Goal: Download file/media

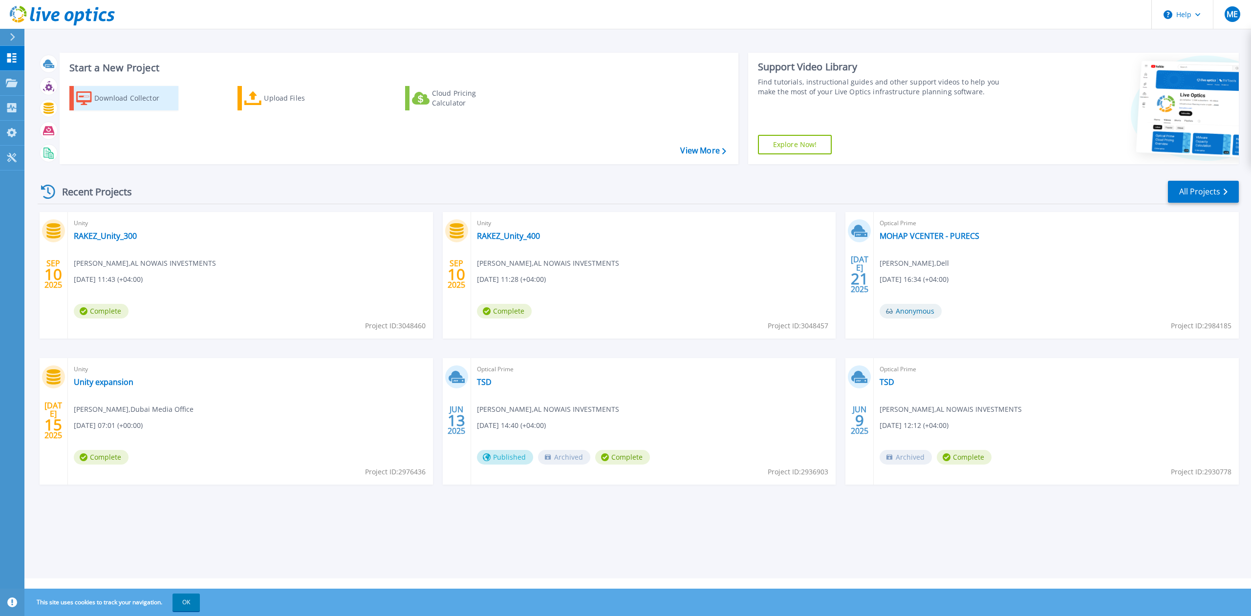
click at [114, 103] on div "Download Collector" at bounding box center [133, 98] width 78 height 20
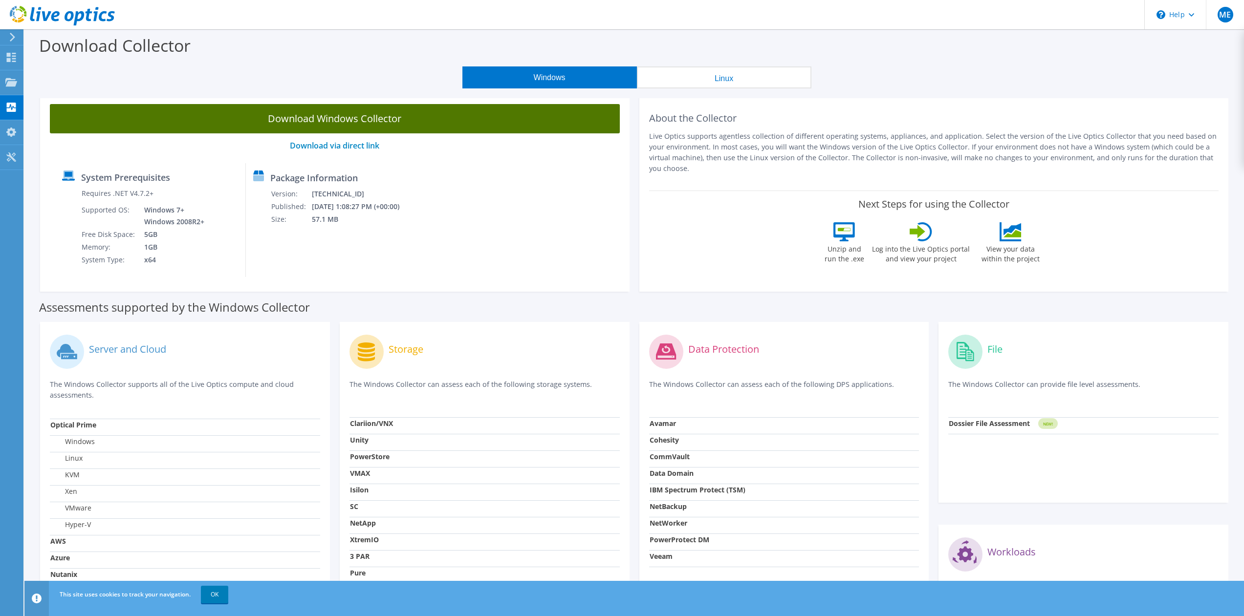
click at [378, 115] on link "Download Windows Collector" at bounding box center [335, 118] width 570 height 29
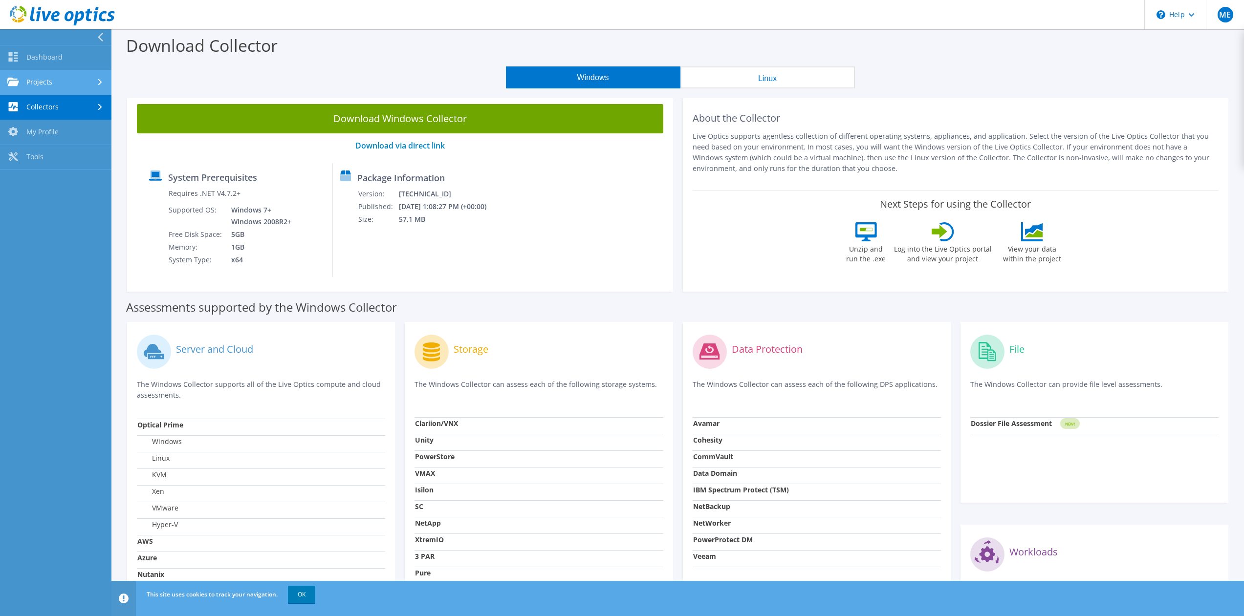
click at [63, 85] on link "Projects" at bounding box center [55, 82] width 111 height 25
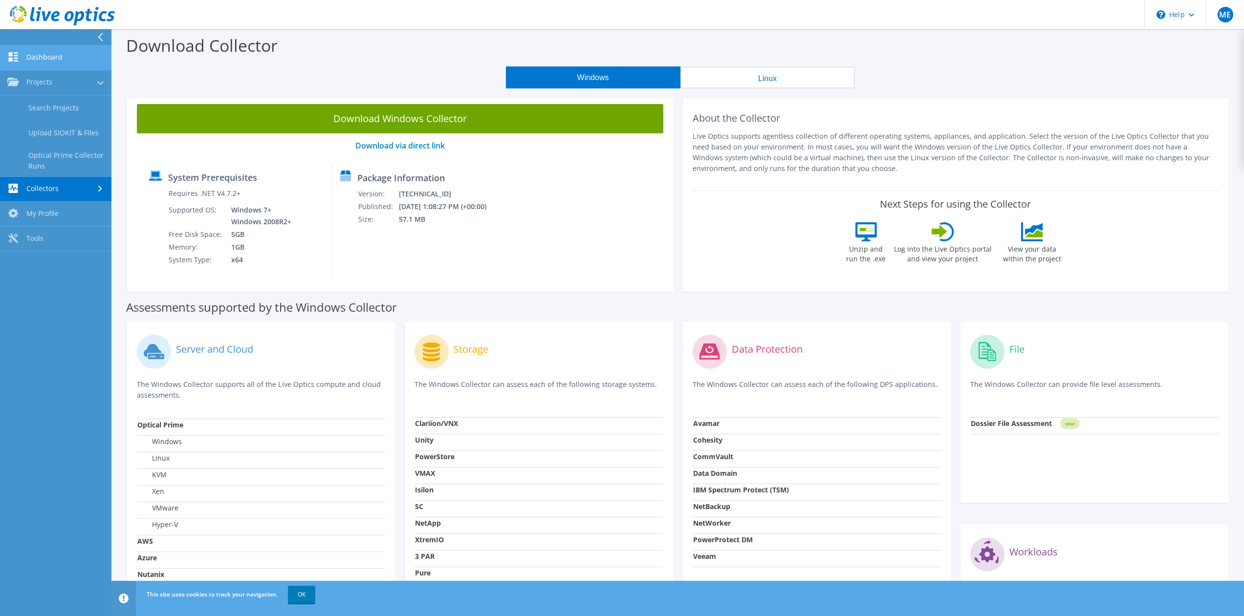
click at [37, 53] on link "Dashboard" at bounding box center [55, 57] width 111 height 25
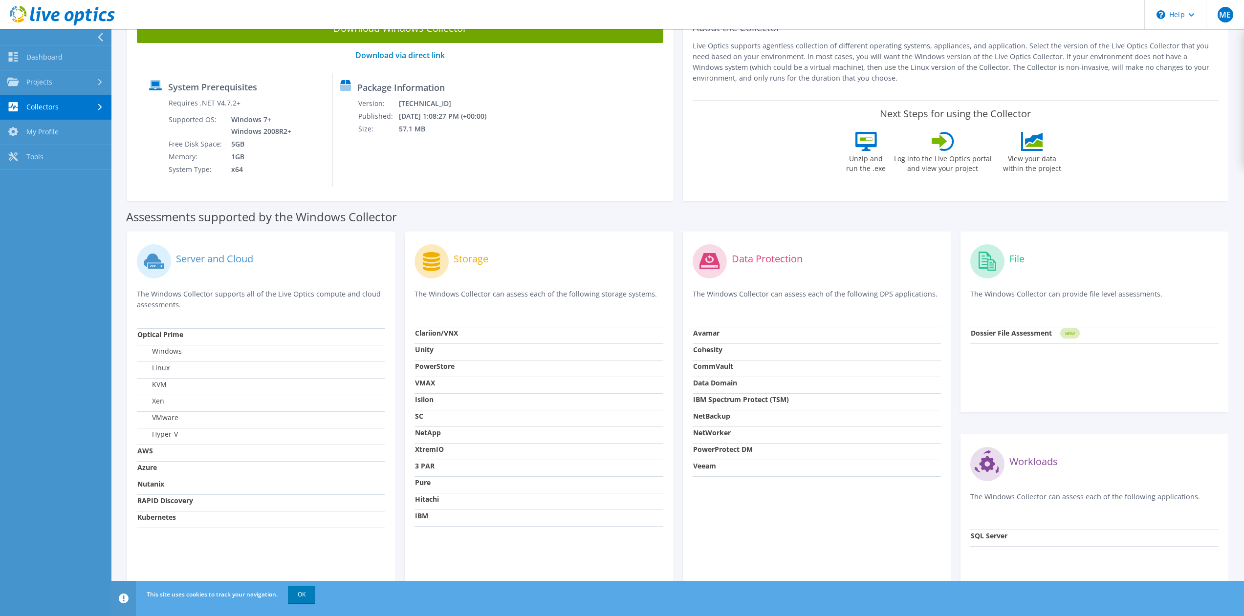
scroll to position [139, 0]
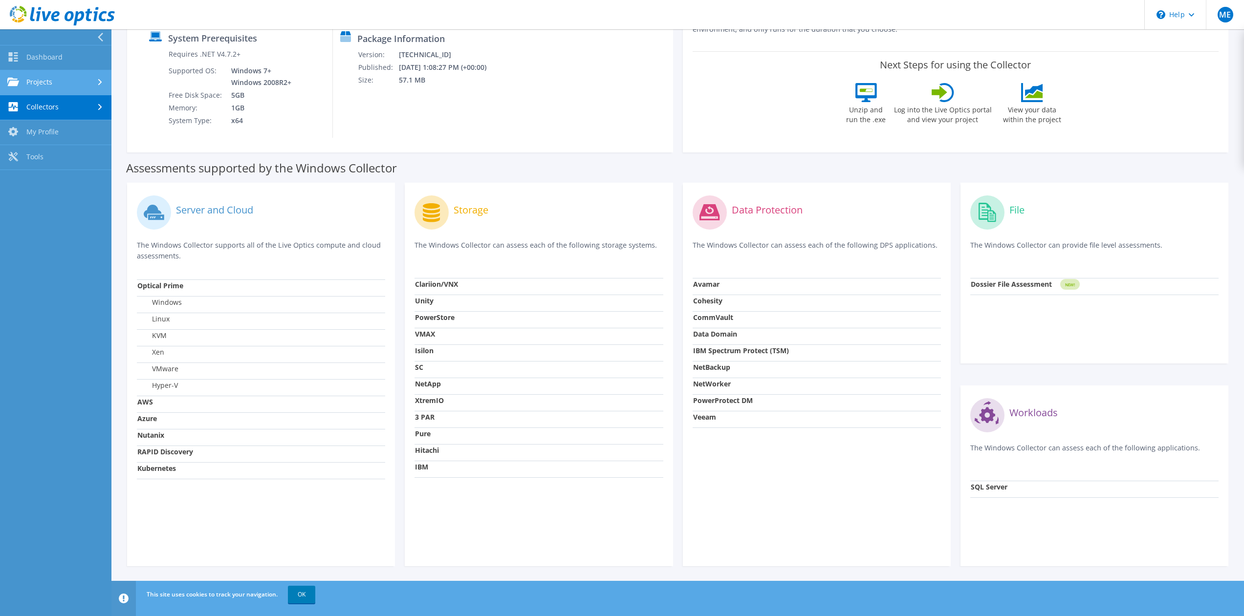
click at [82, 80] on link "Projects" at bounding box center [55, 82] width 111 height 25
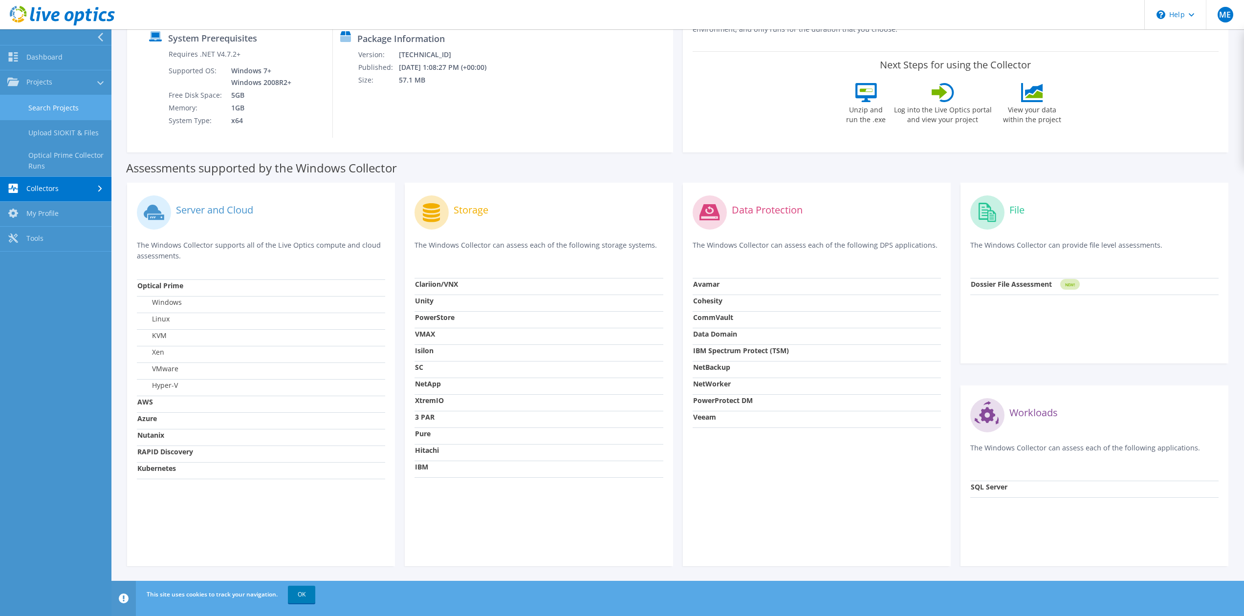
click at [74, 109] on link "Search Projects" at bounding box center [55, 107] width 111 height 25
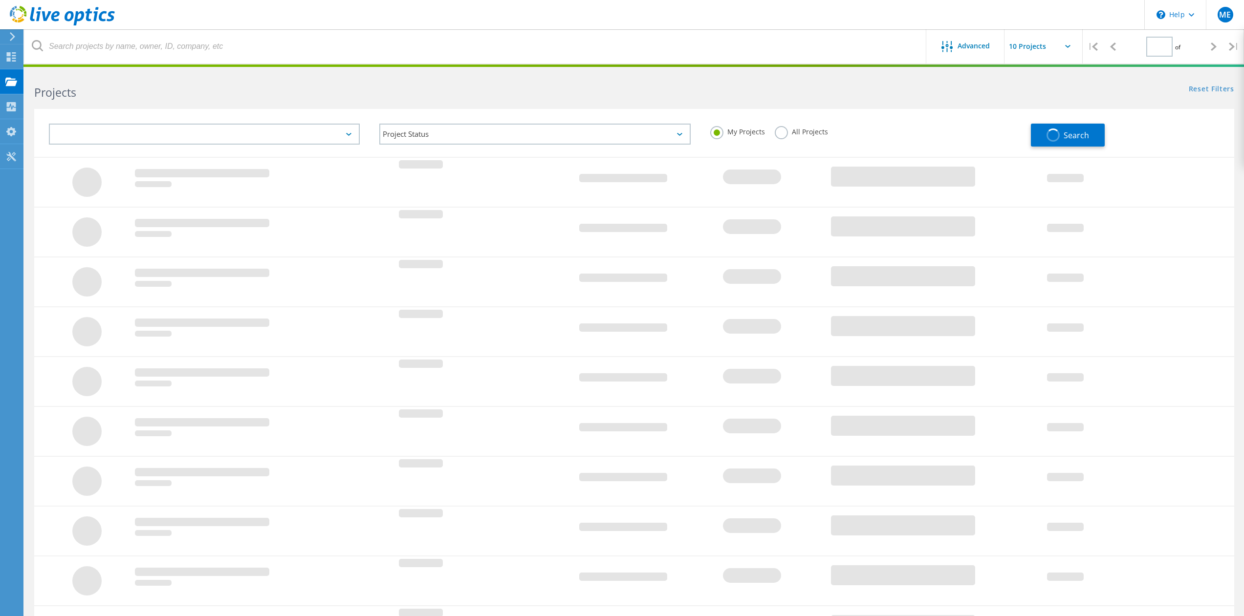
type input "1"
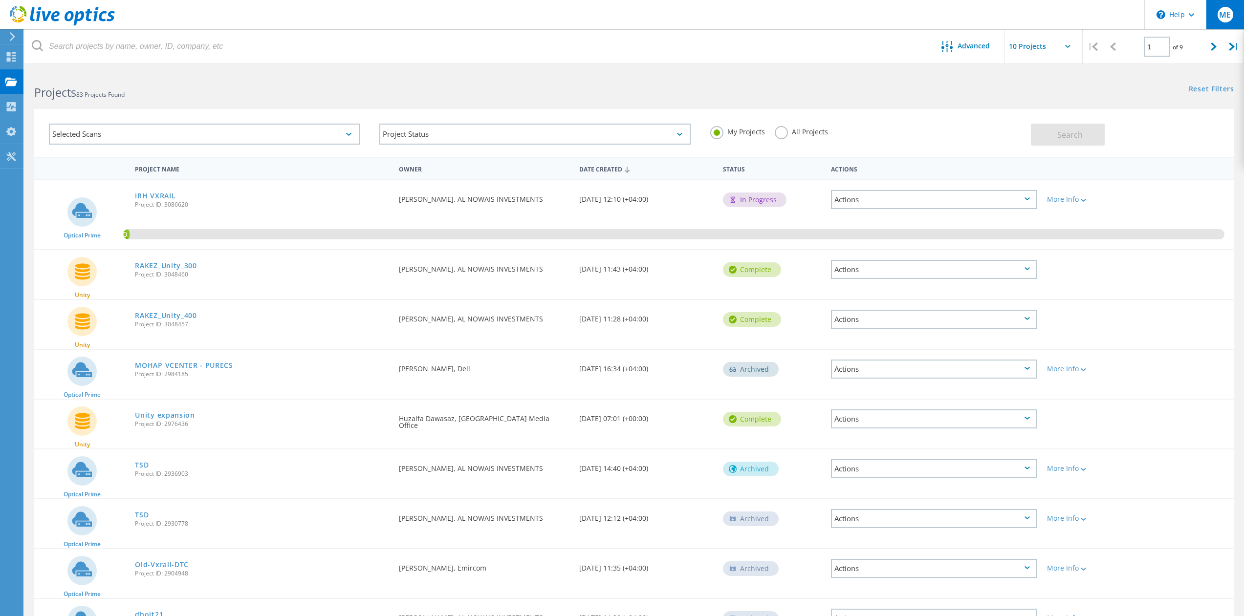
click at [1231, 15] on span "ME" at bounding box center [1225, 15] width 12 height 8
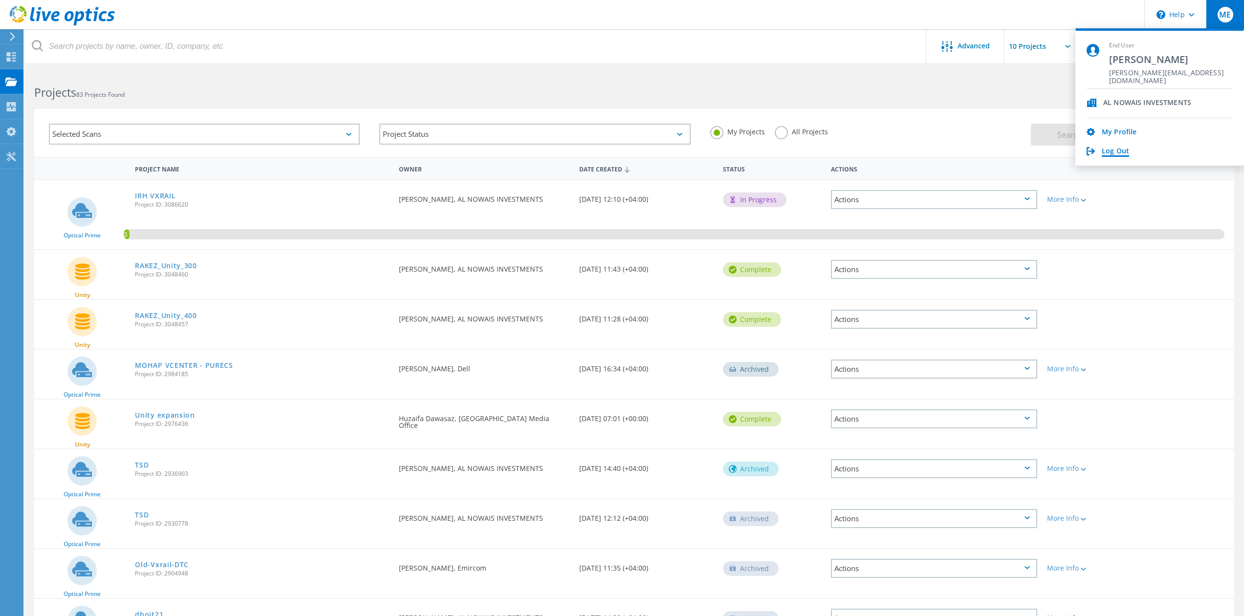
click at [1113, 152] on link "Log Out" at bounding box center [1115, 151] width 27 height 9
click at [1116, 151] on link "Log Out" at bounding box center [1115, 151] width 27 height 9
